Goal: Task Accomplishment & Management: Manage account settings

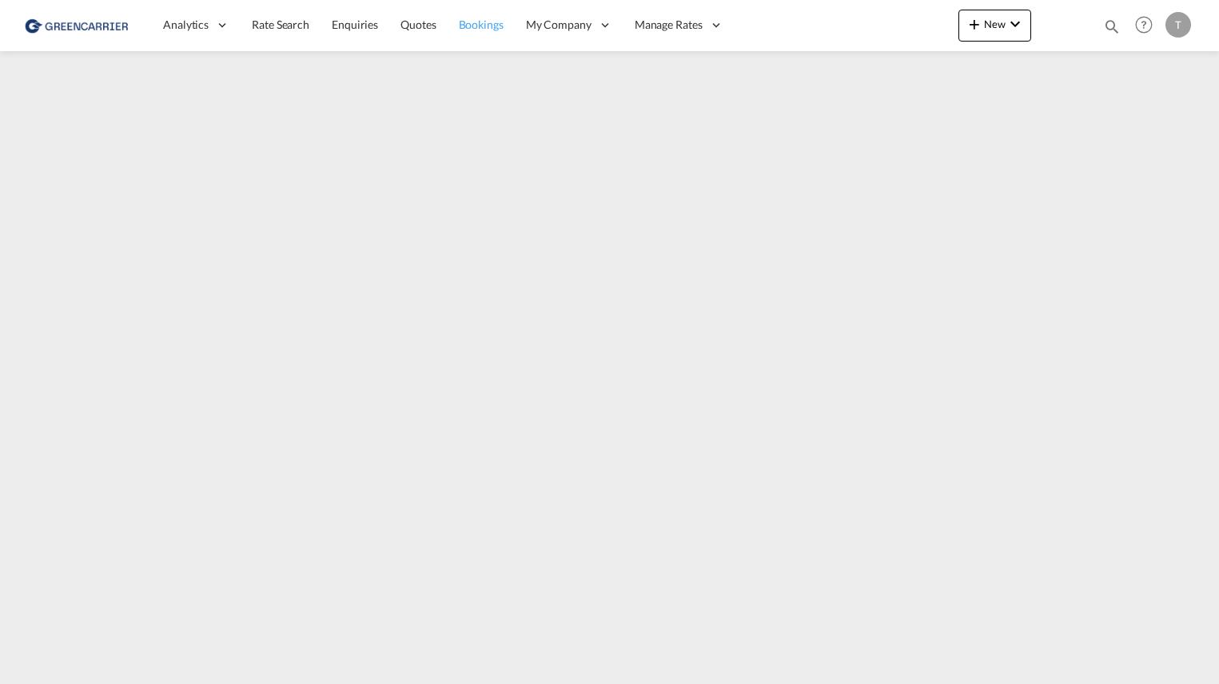
click at [471, 25] on span "Bookings" at bounding box center [481, 25] width 45 height 14
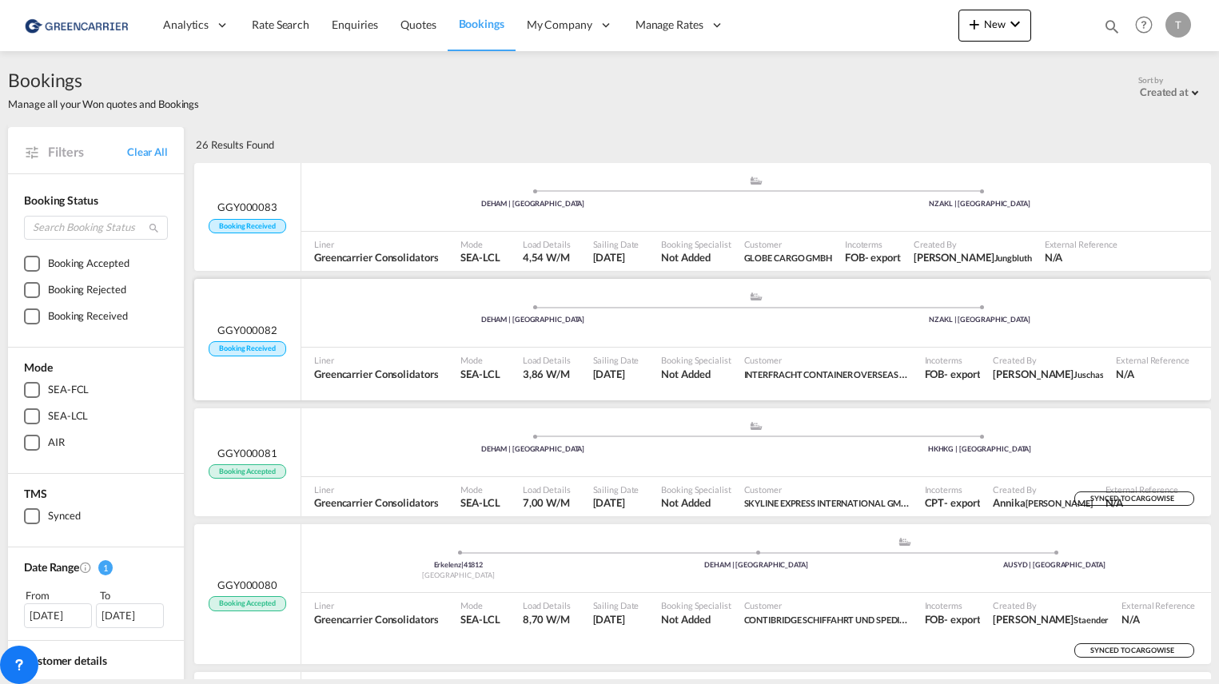
click at [350, 305] on span at bounding box center [532, 307] width 447 height 4
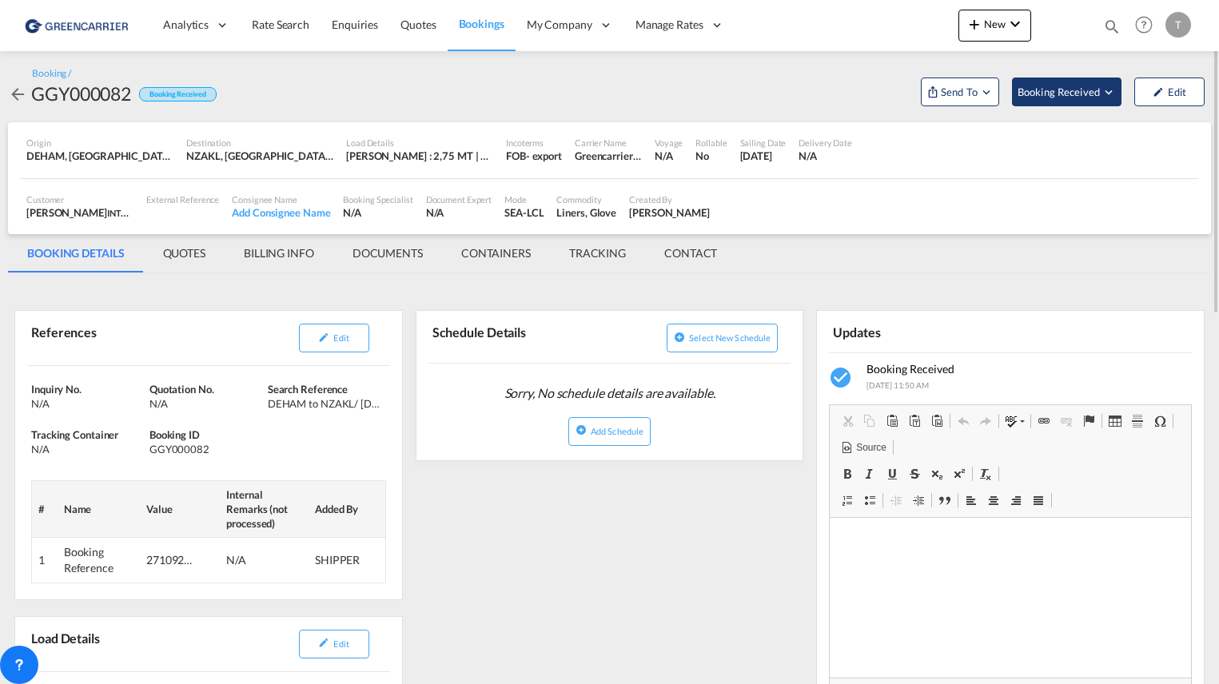
click at [1049, 95] on span "Booking Received" at bounding box center [1059, 92] width 84 height 16
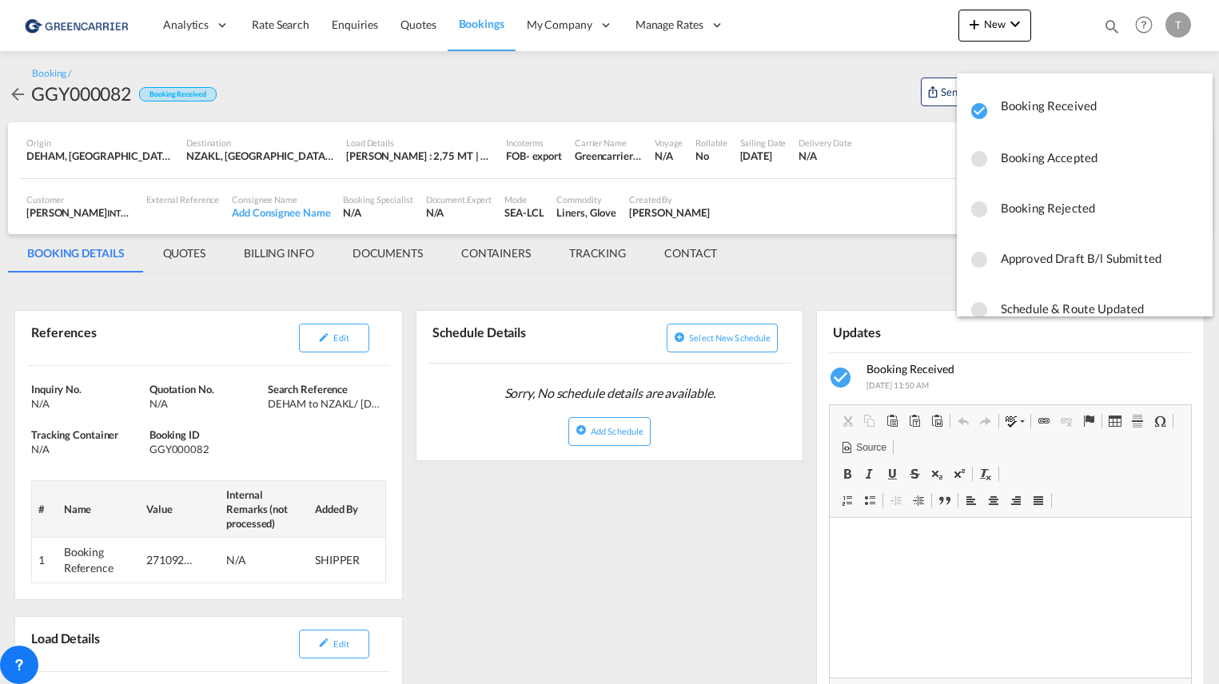
click at [1019, 157] on span "Booking Accepted" at bounding box center [1100, 157] width 199 height 29
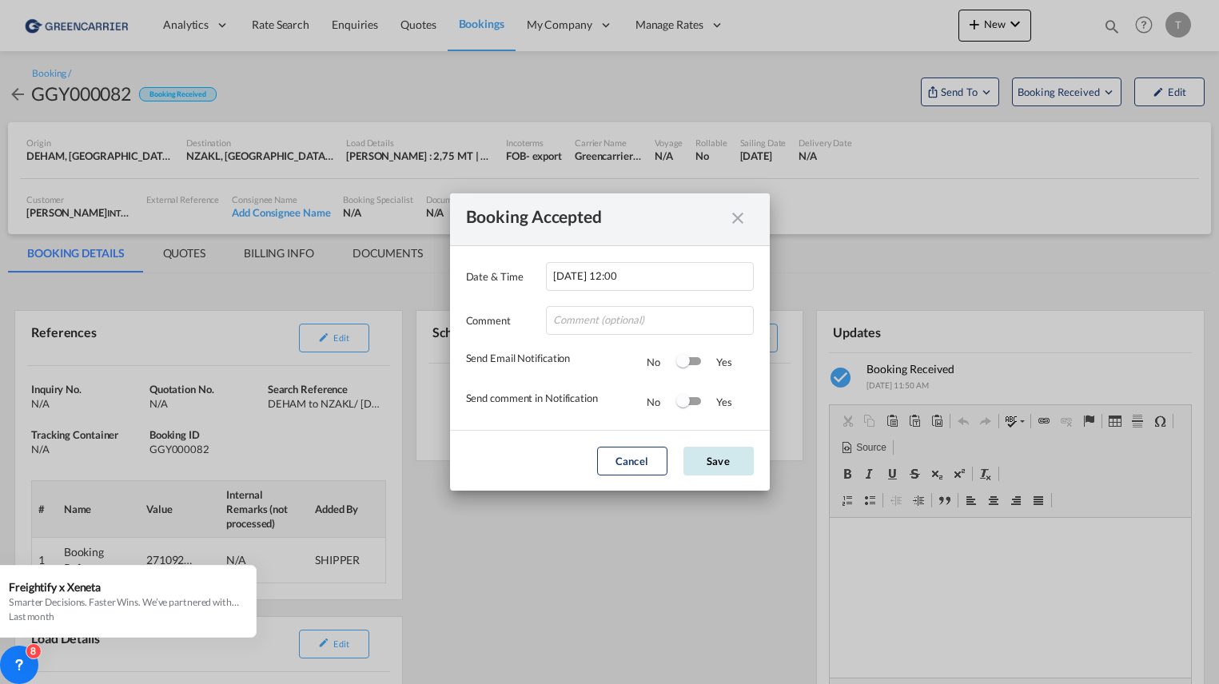
click at [708, 464] on button "Save" at bounding box center [718, 461] width 70 height 29
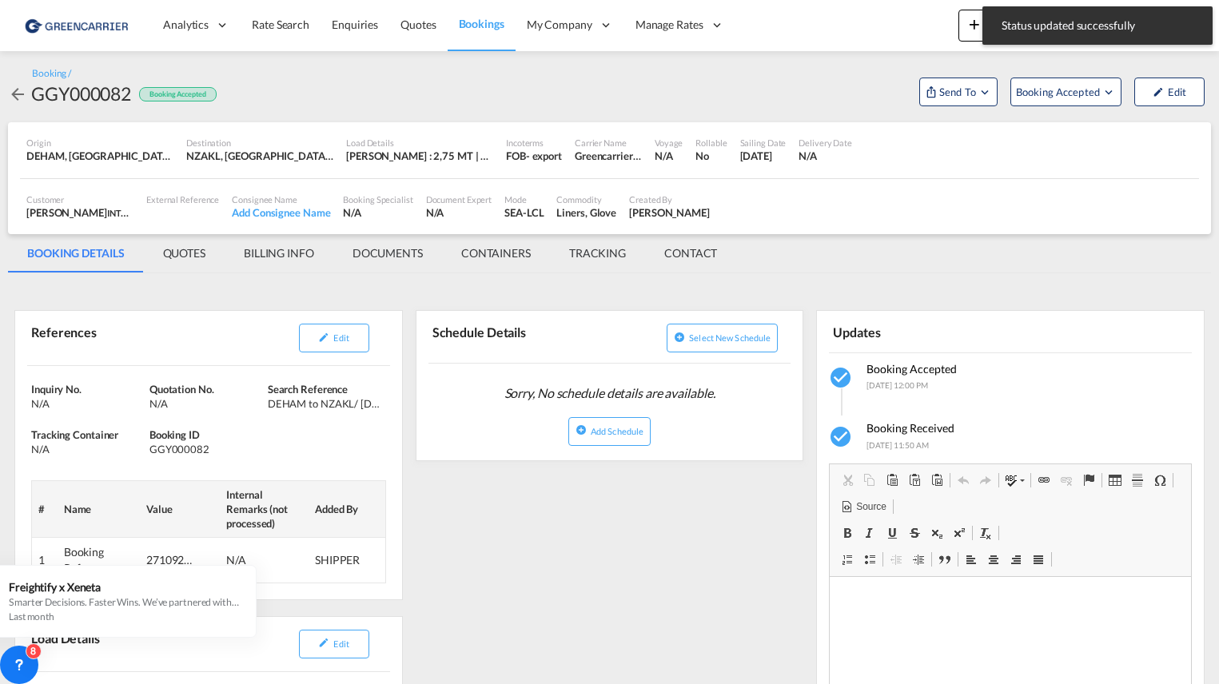
click at [981, 95] on md-icon "Open demo menu" at bounding box center [985, 92] width 14 height 14
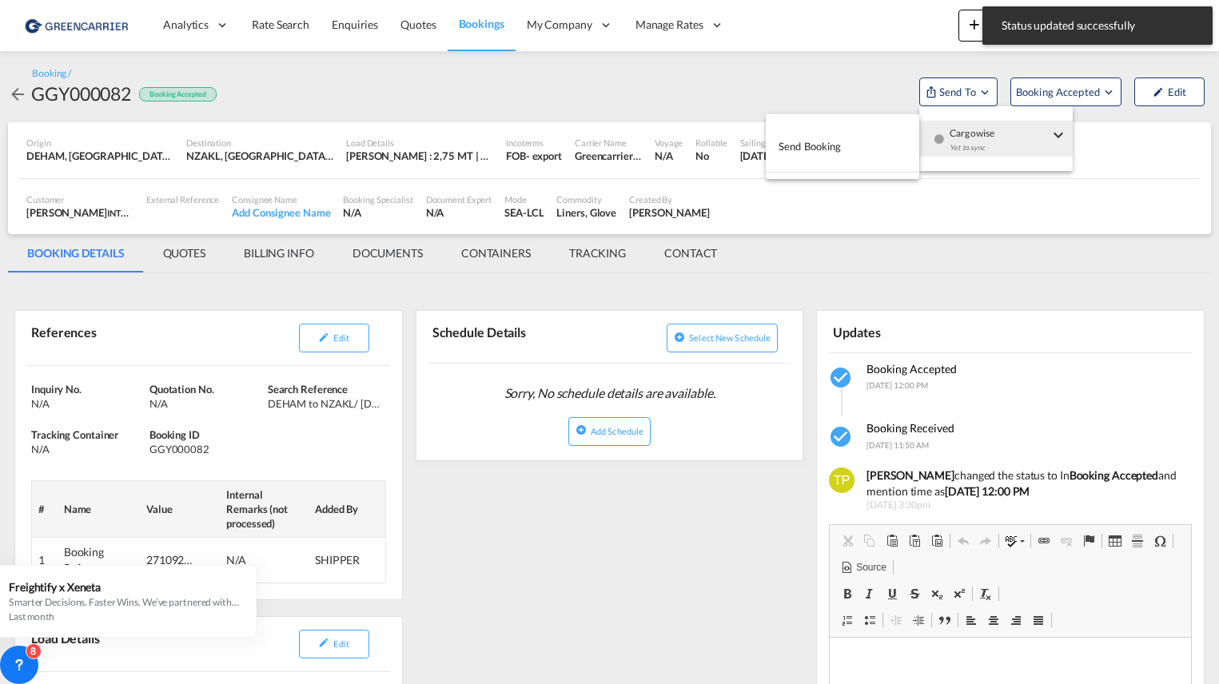
click at [846, 141] on button "Send Booking" at bounding box center [842, 147] width 153 height 36
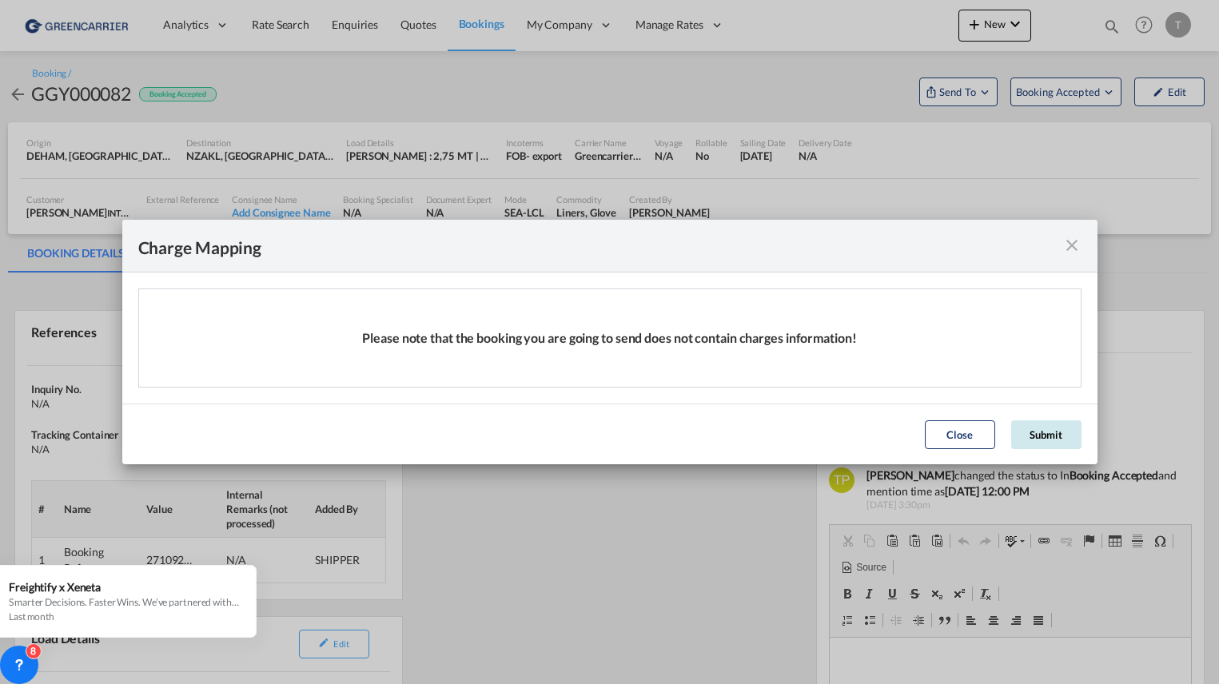
click at [1046, 436] on button "Submit" at bounding box center [1046, 434] width 70 height 29
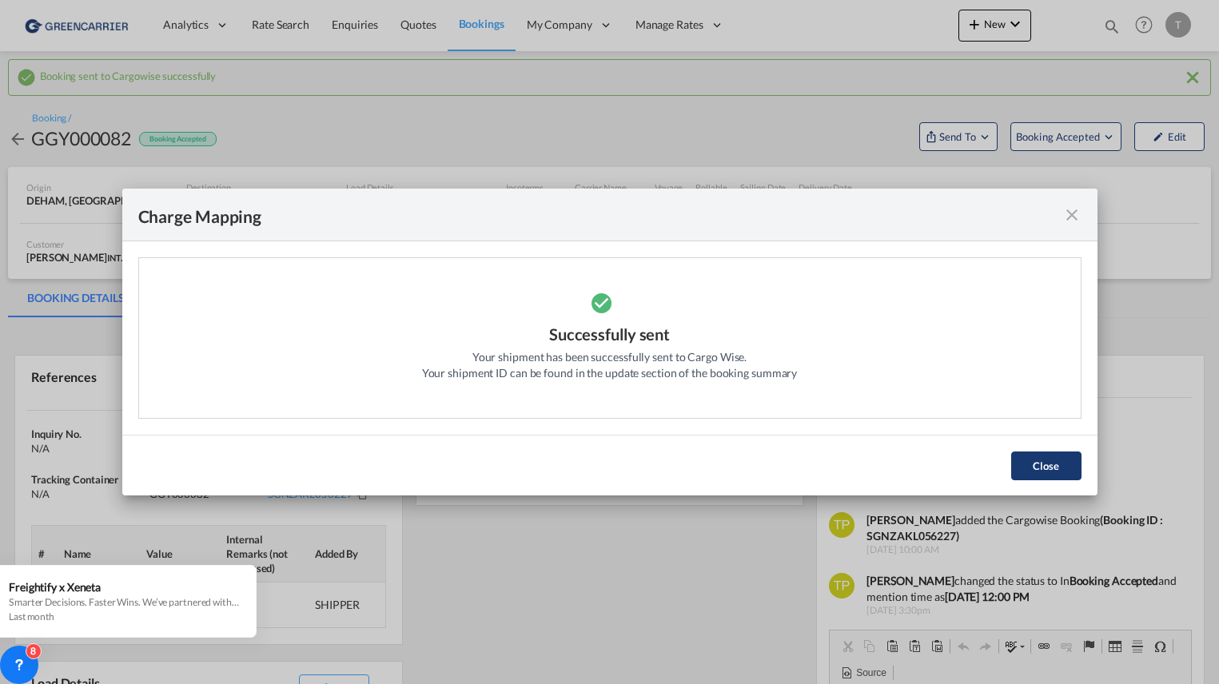
click at [1040, 468] on button "Close" at bounding box center [1046, 466] width 70 height 29
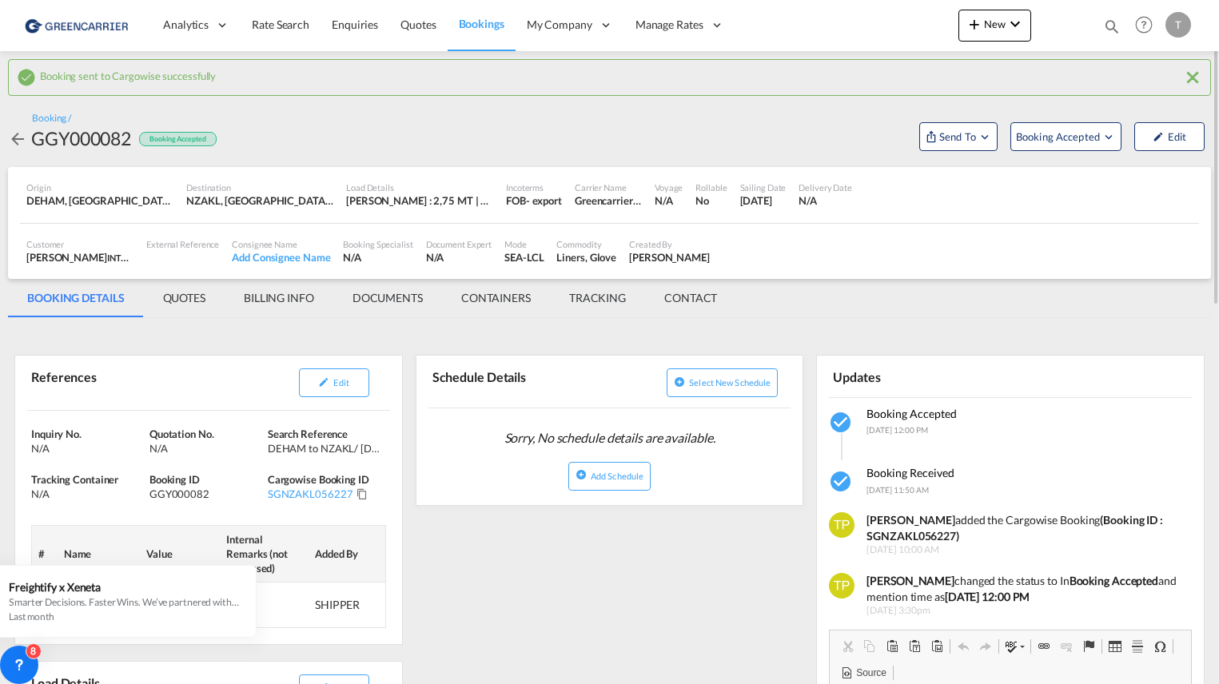
click at [11, 144] on md-icon "icon-arrow-left" at bounding box center [17, 138] width 19 height 19
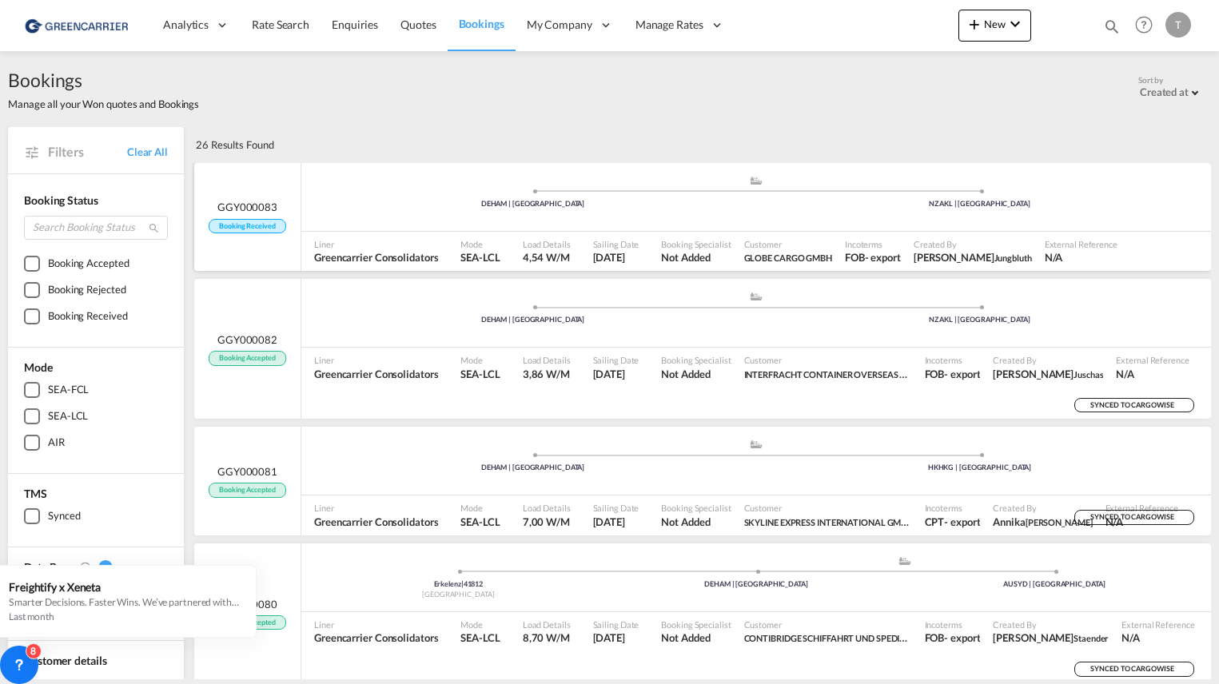
click at [316, 219] on div ".a{fill:#aaa8ad;} .a{fill:#aaa8ad;} DEHAM | [GEOGRAPHIC_DATA] NZAKL | [GEOGRAPH…" at bounding box center [756, 199] width 910 height 48
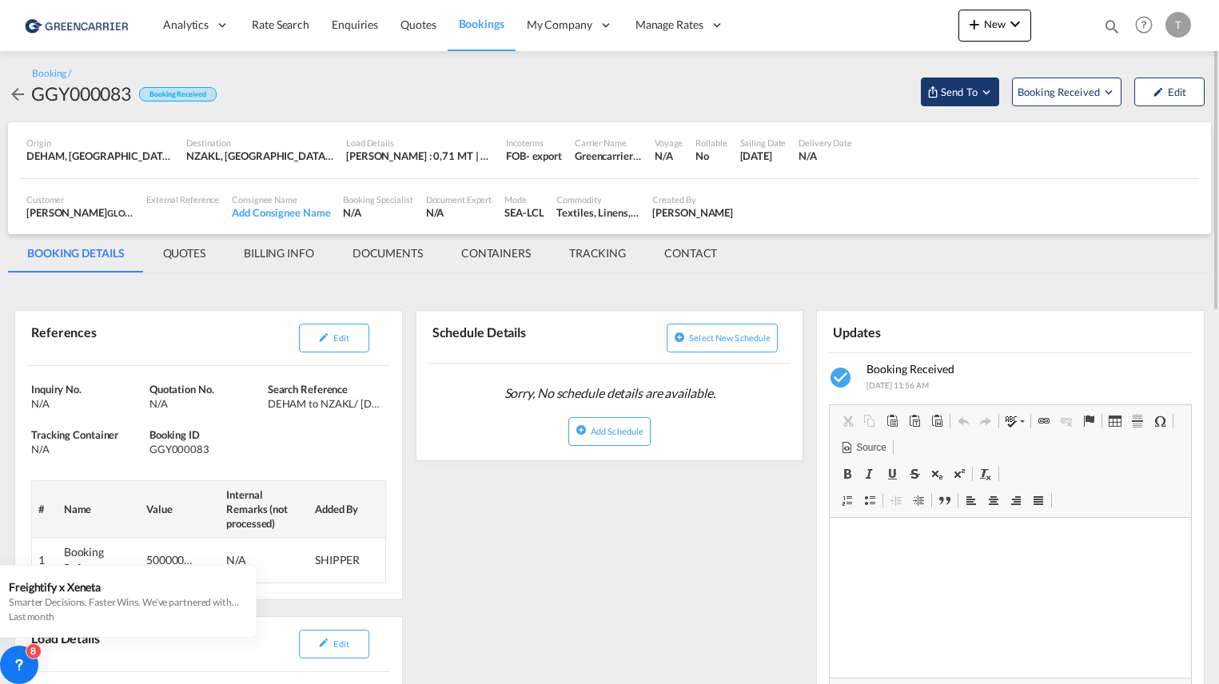
click at [989, 87] on md-icon "Open demo menu" at bounding box center [986, 92] width 14 height 14
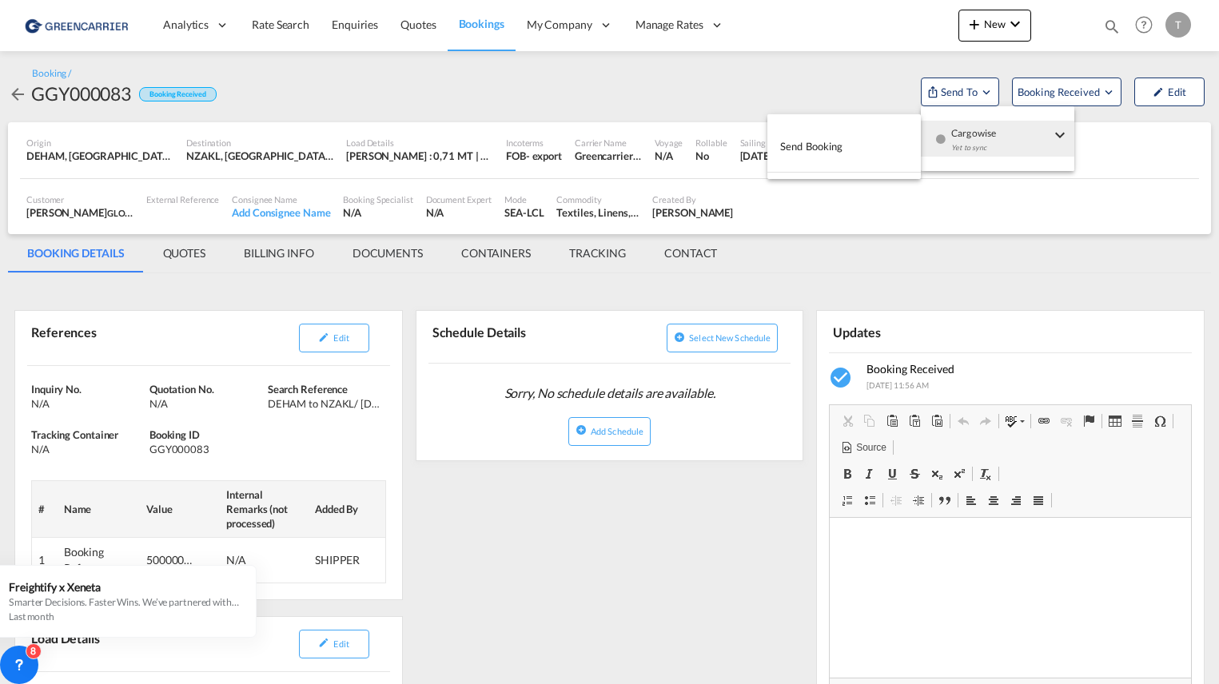
click at [866, 143] on button "Send Booking" at bounding box center [843, 147] width 153 height 36
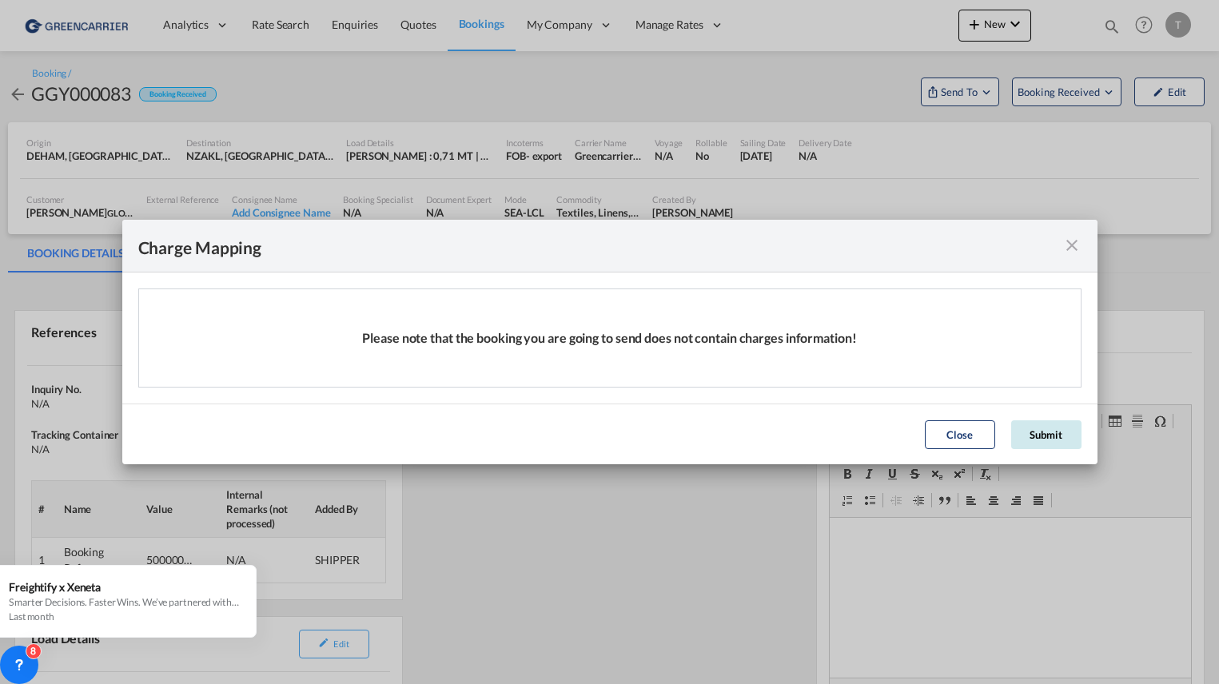
click at [1048, 432] on button "Submit" at bounding box center [1046, 434] width 70 height 29
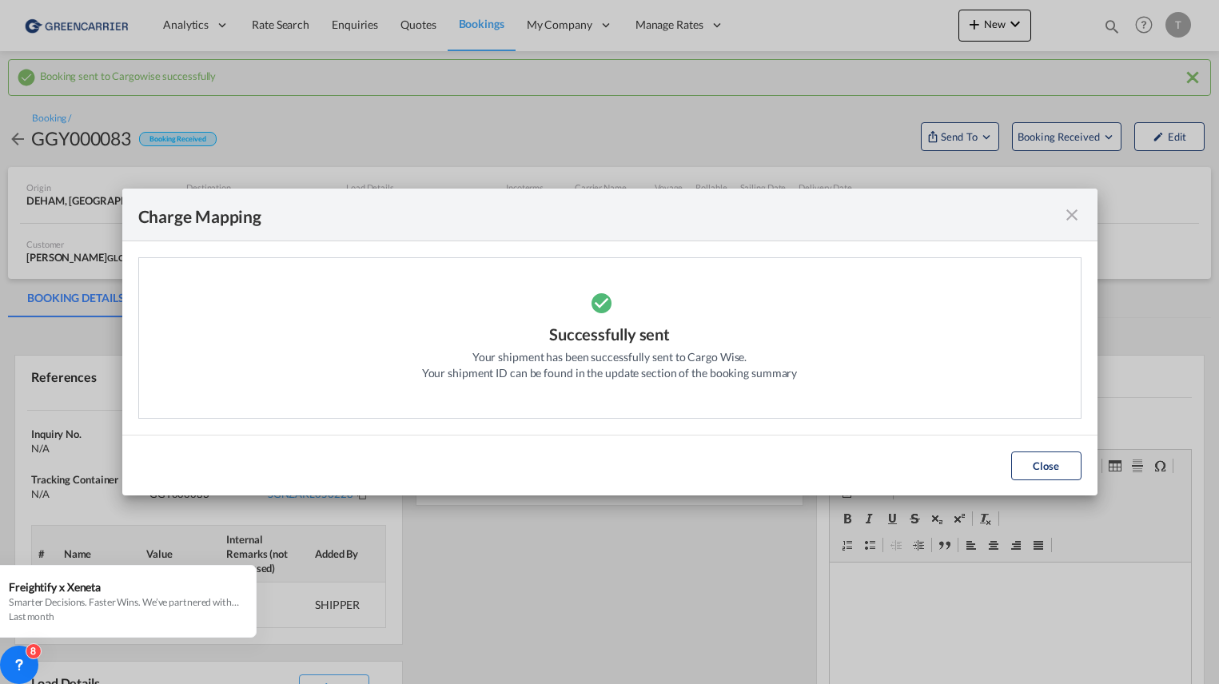
drag, startPoint x: 1044, startPoint y: 469, endPoint x: 1047, endPoint y: 455, distance: 14.7
click at [1044, 469] on button "Close" at bounding box center [1046, 466] width 70 height 29
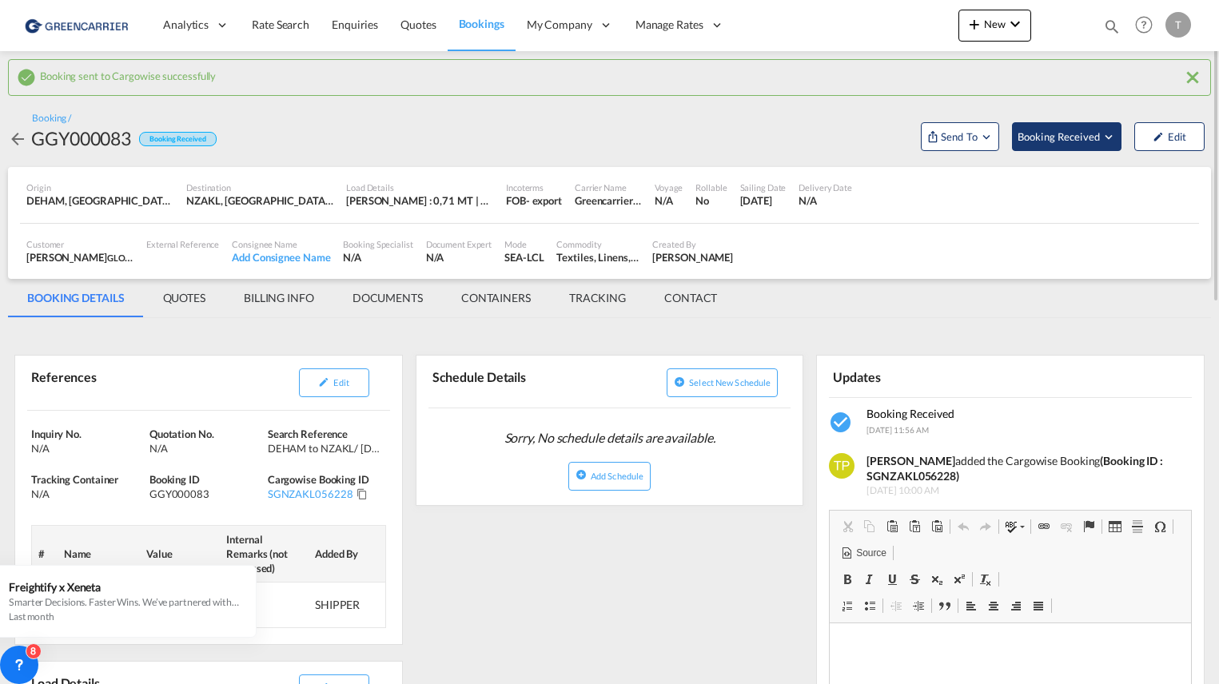
click at [1056, 143] on span "Booking Received" at bounding box center [1059, 137] width 84 height 16
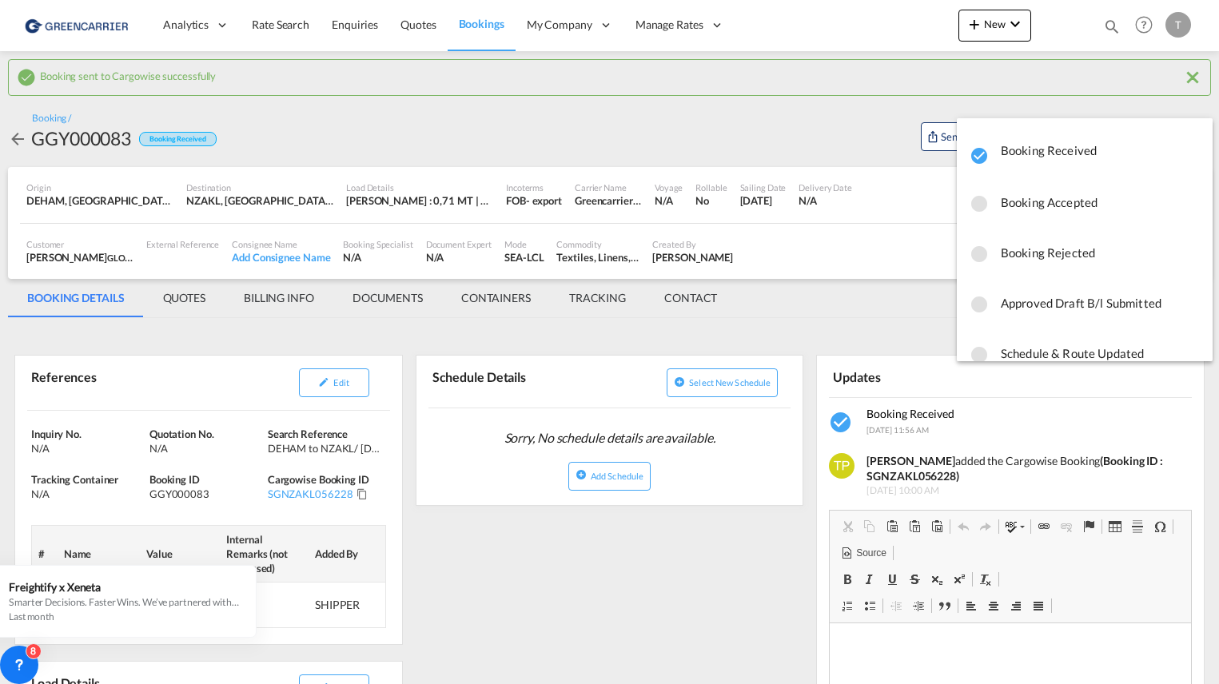
click at [1044, 201] on span "Booking Accepted" at bounding box center [1100, 202] width 199 height 29
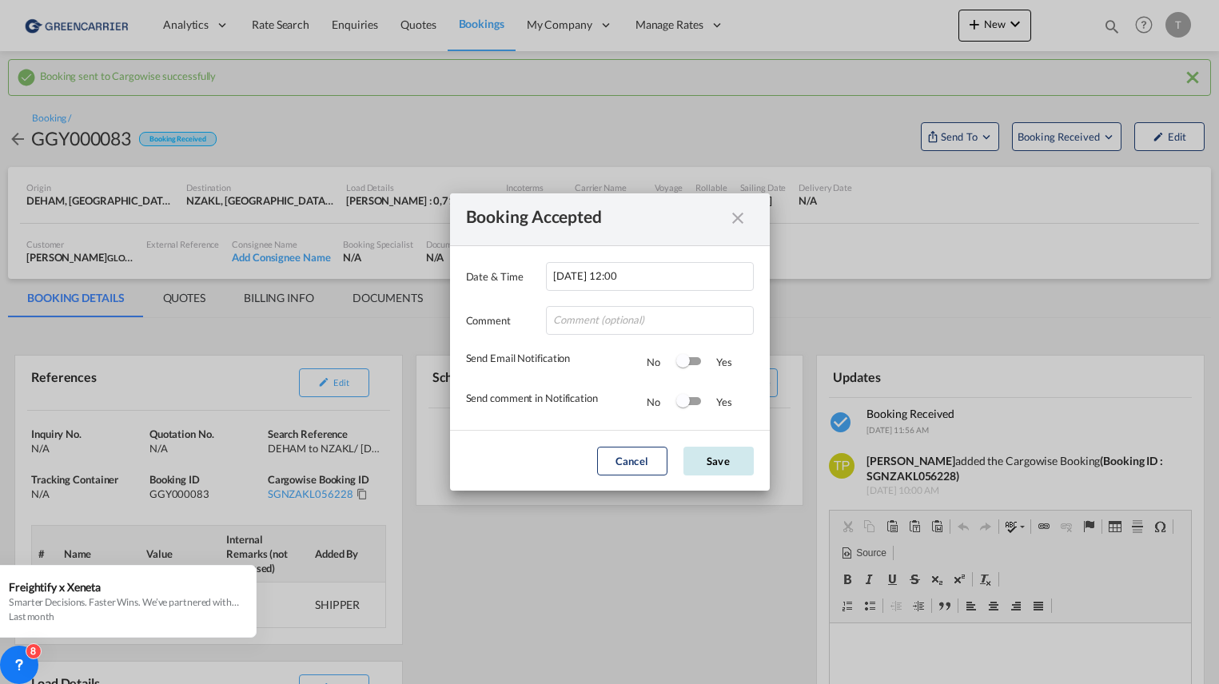
click at [700, 456] on button "Save" at bounding box center [718, 461] width 70 height 29
